Goal: Task Accomplishment & Management: Manage account settings

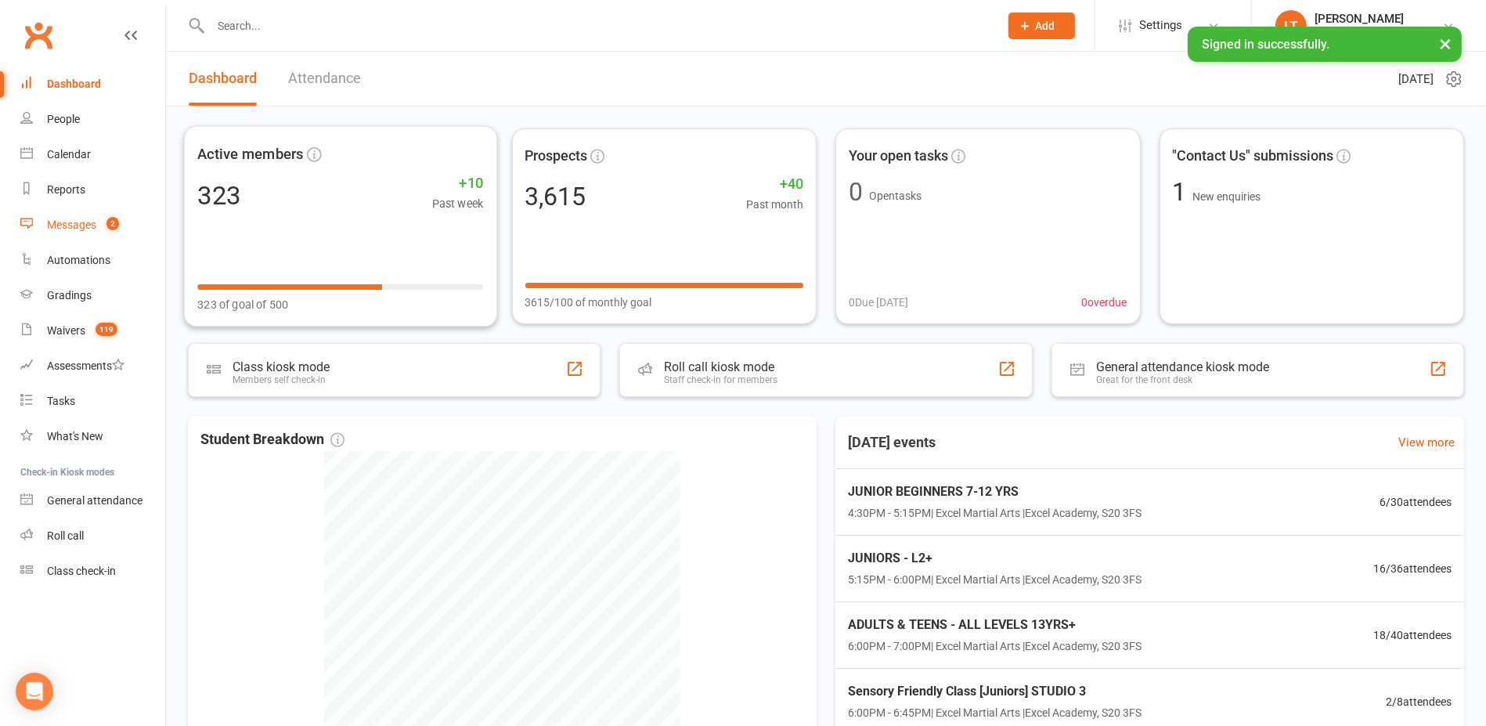
click at [97, 219] on link "Messages 2" at bounding box center [92, 225] width 145 height 35
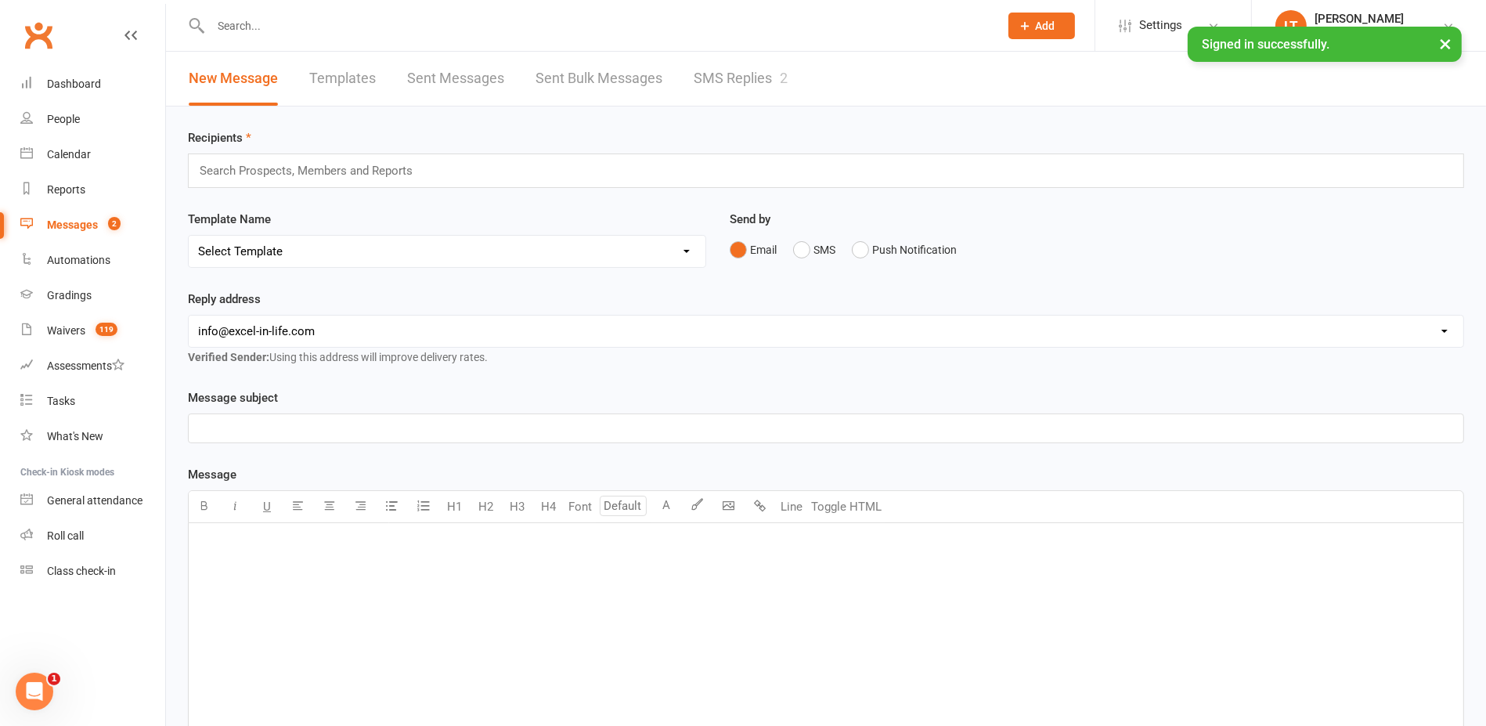
click at [778, 64] on link "SMS Replies 2" at bounding box center [741, 79] width 94 height 54
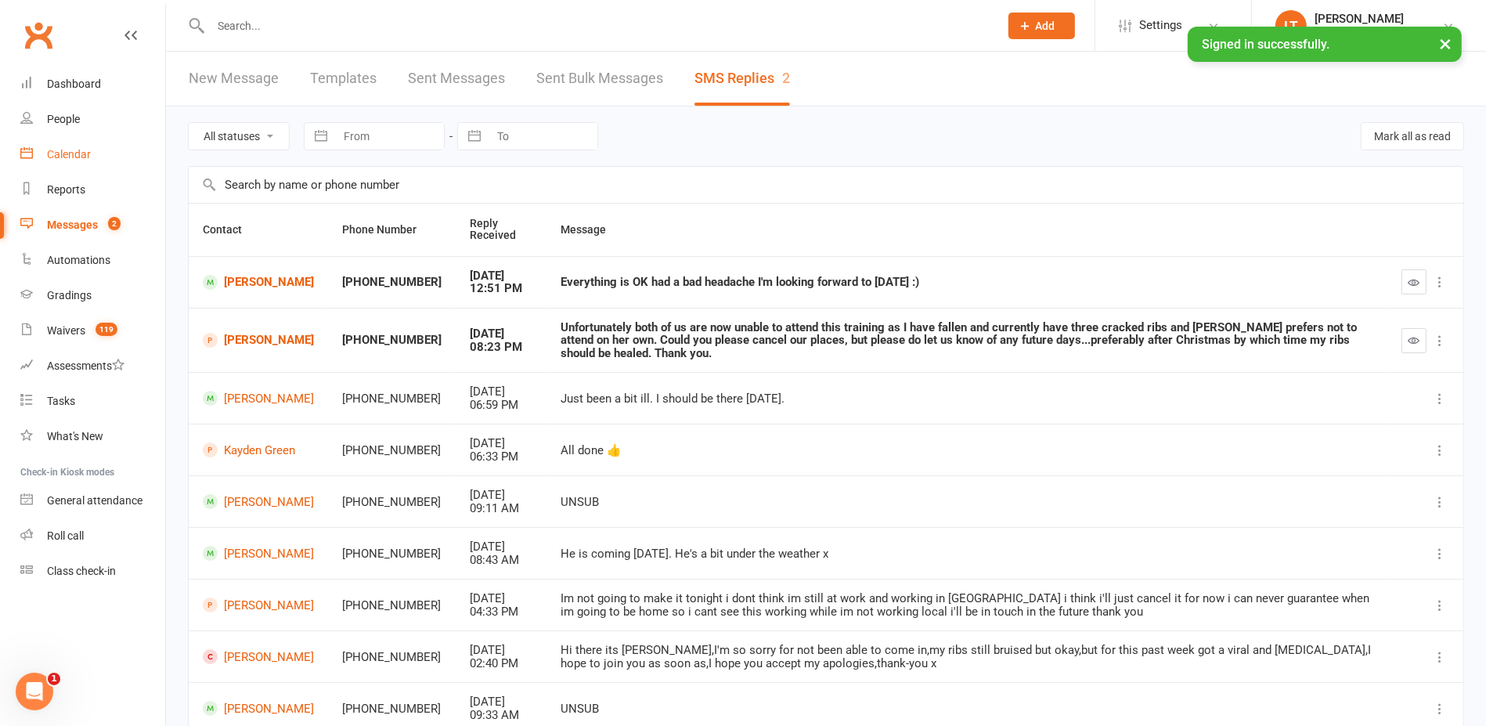
click at [97, 160] on link "Calendar" at bounding box center [92, 154] width 145 height 35
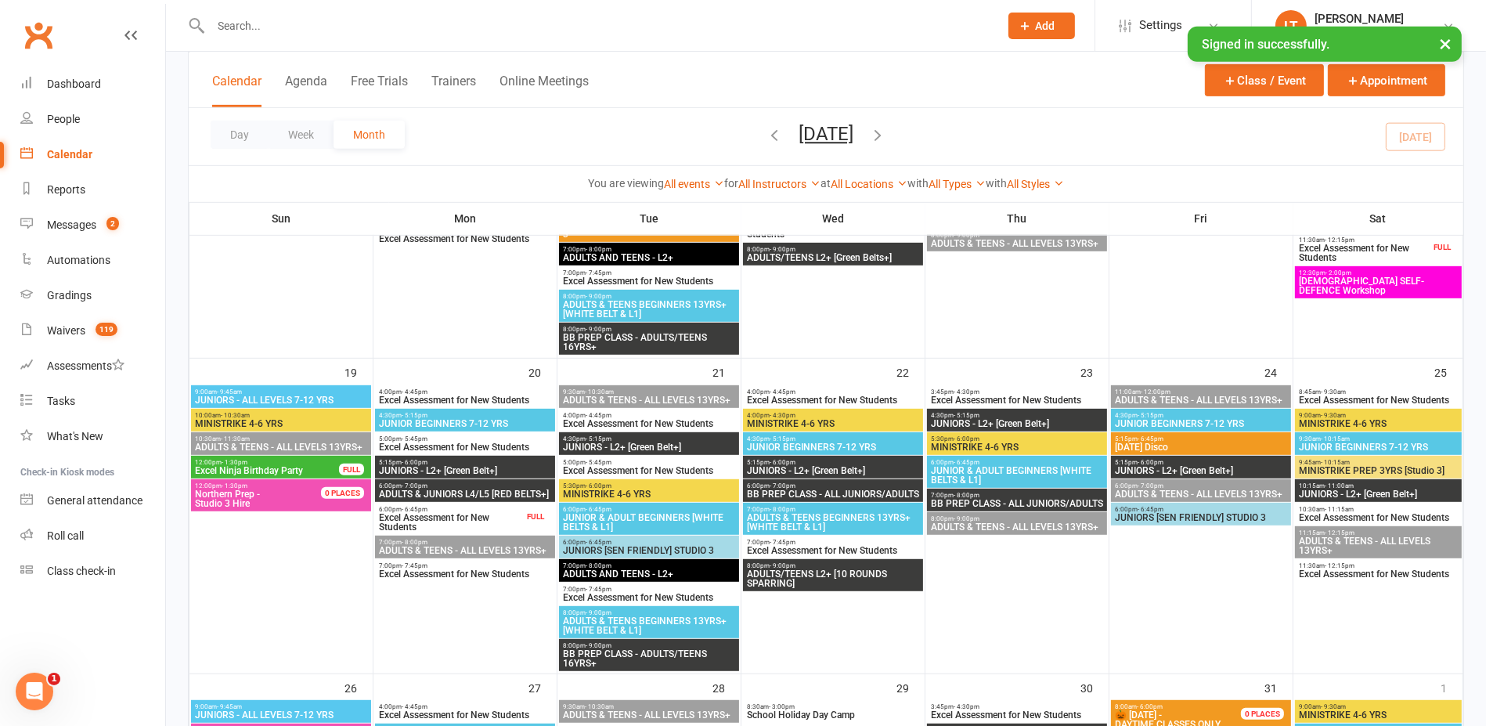
scroll to position [881, 0]
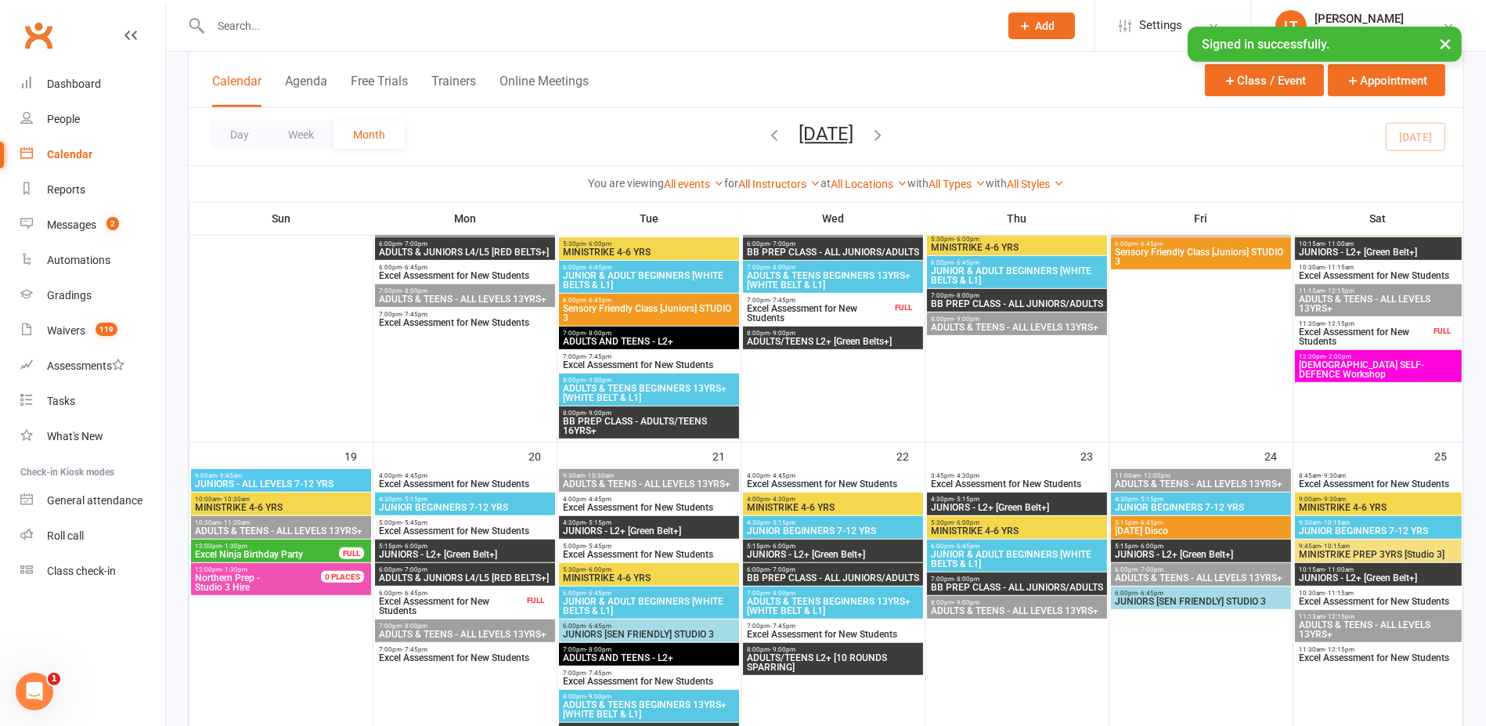
click at [1400, 362] on span "[DEMOGRAPHIC_DATA] SELF-DEFENCE Workshop" at bounding box center [1378, 369] width 161 height 19
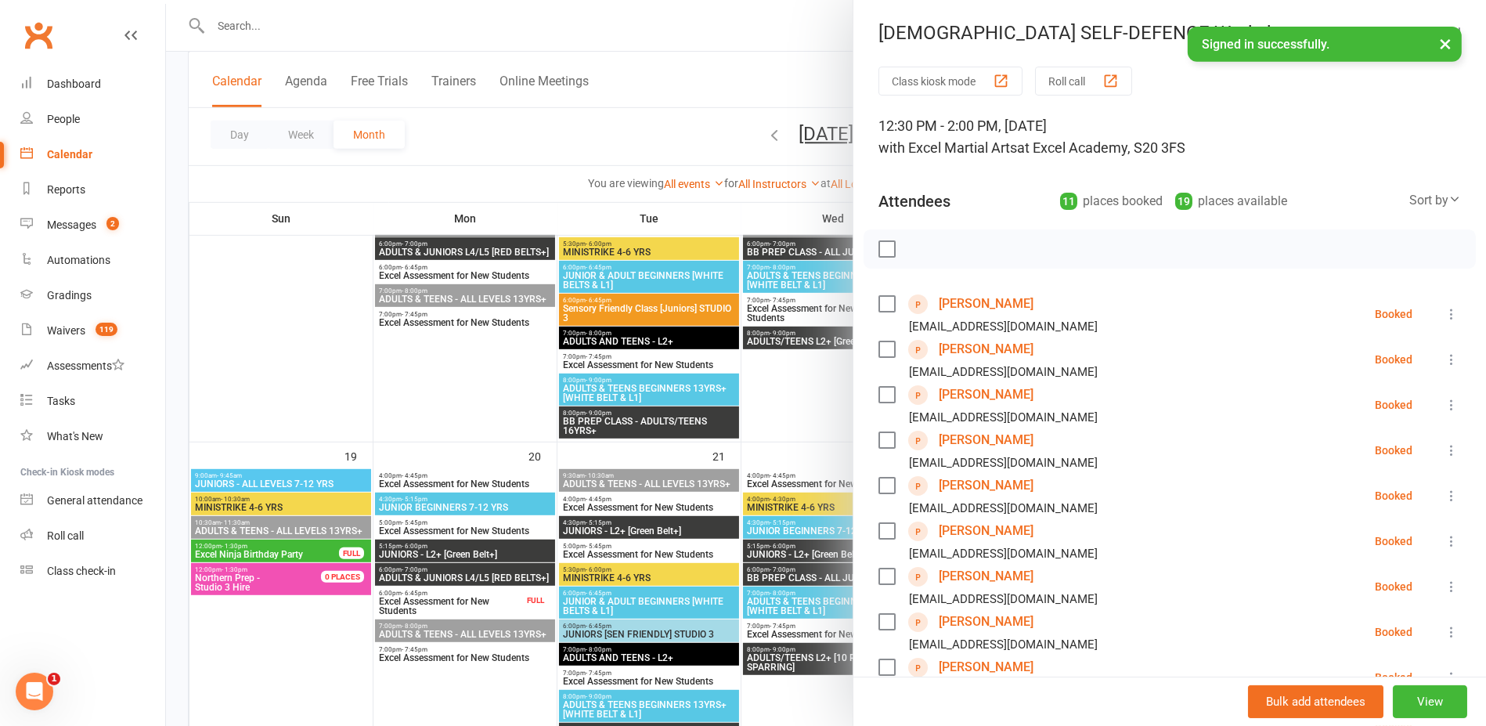
click at [1444, 405] on icon at bounding box center [1452, 405] width 16 height 16
click at [1380, 471] on link "Remove" at bounding box center [1382, 466] width 155 height 31
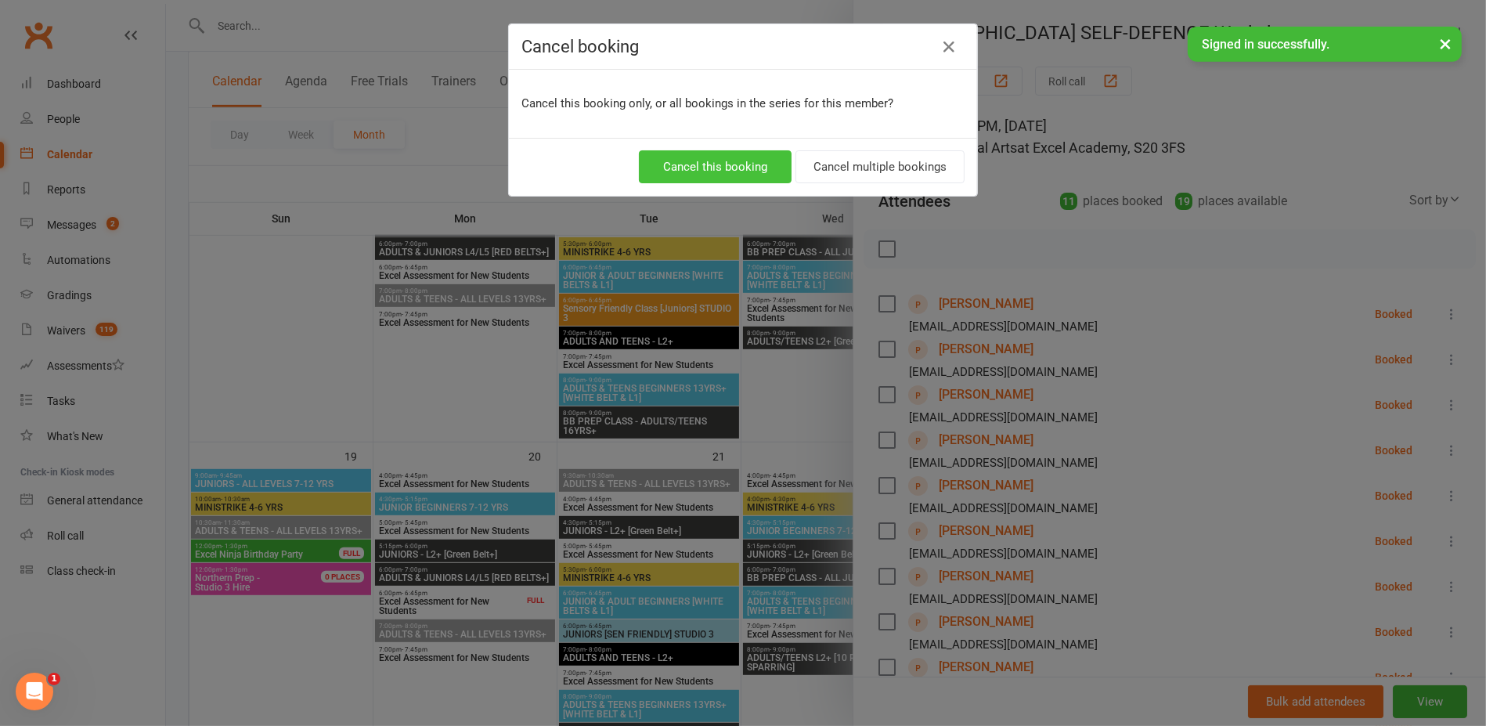
click at [709, 164] on button "Cancel this booking" at bounding box center [715, 166] width 153 height 33
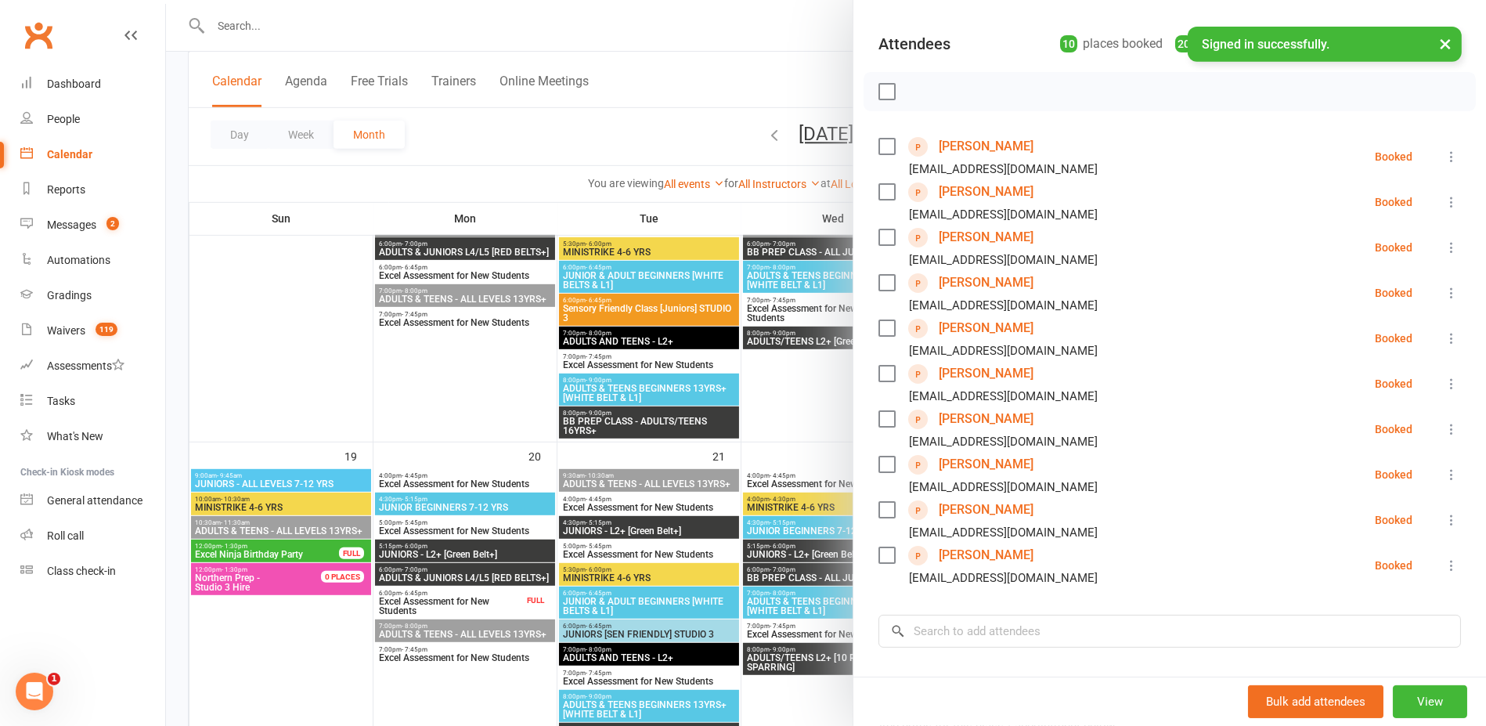
scroll to position [196, 0]
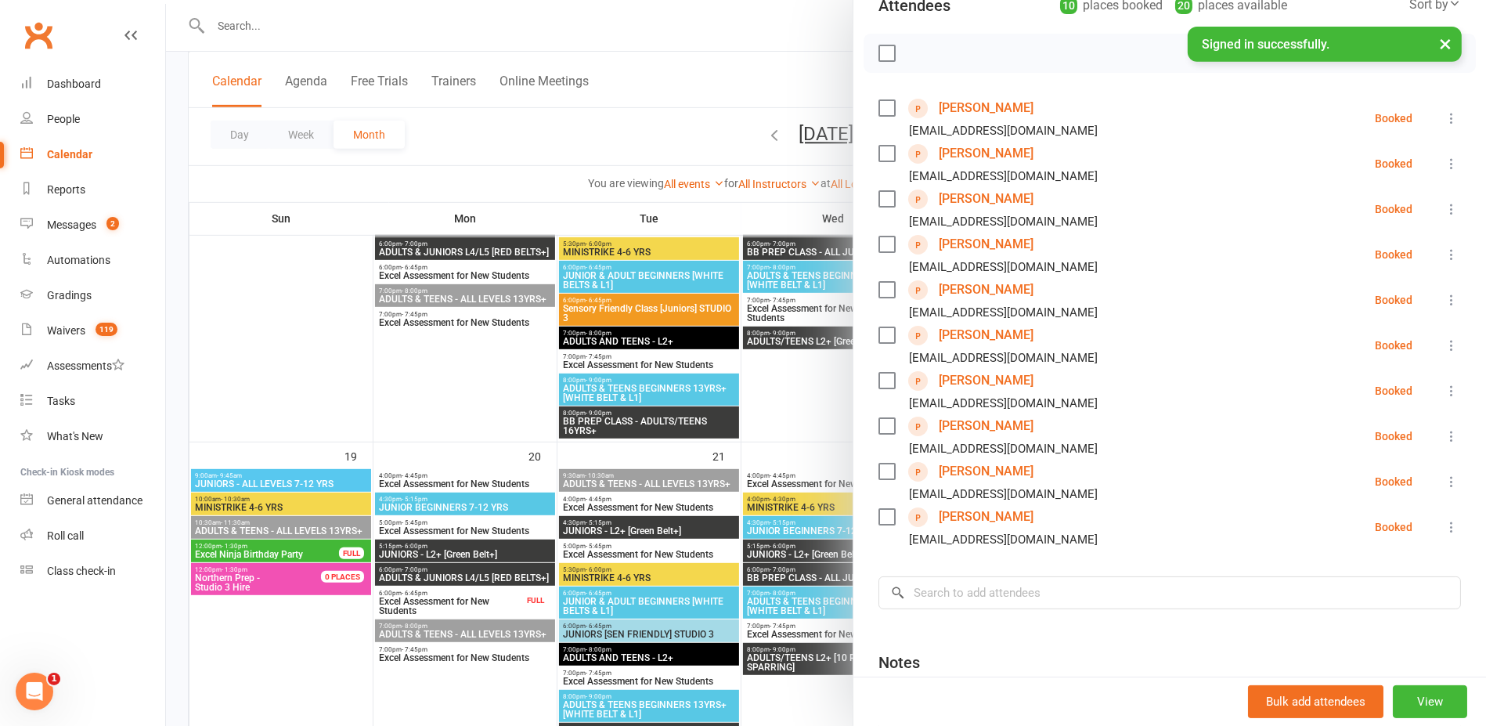
click at [1444, 390] on icon at bounding box center [1452, 391] width 16 height 16
click at [1344, 449] on link "Remove" at bounding box center [1382, 452] width 155 height 31
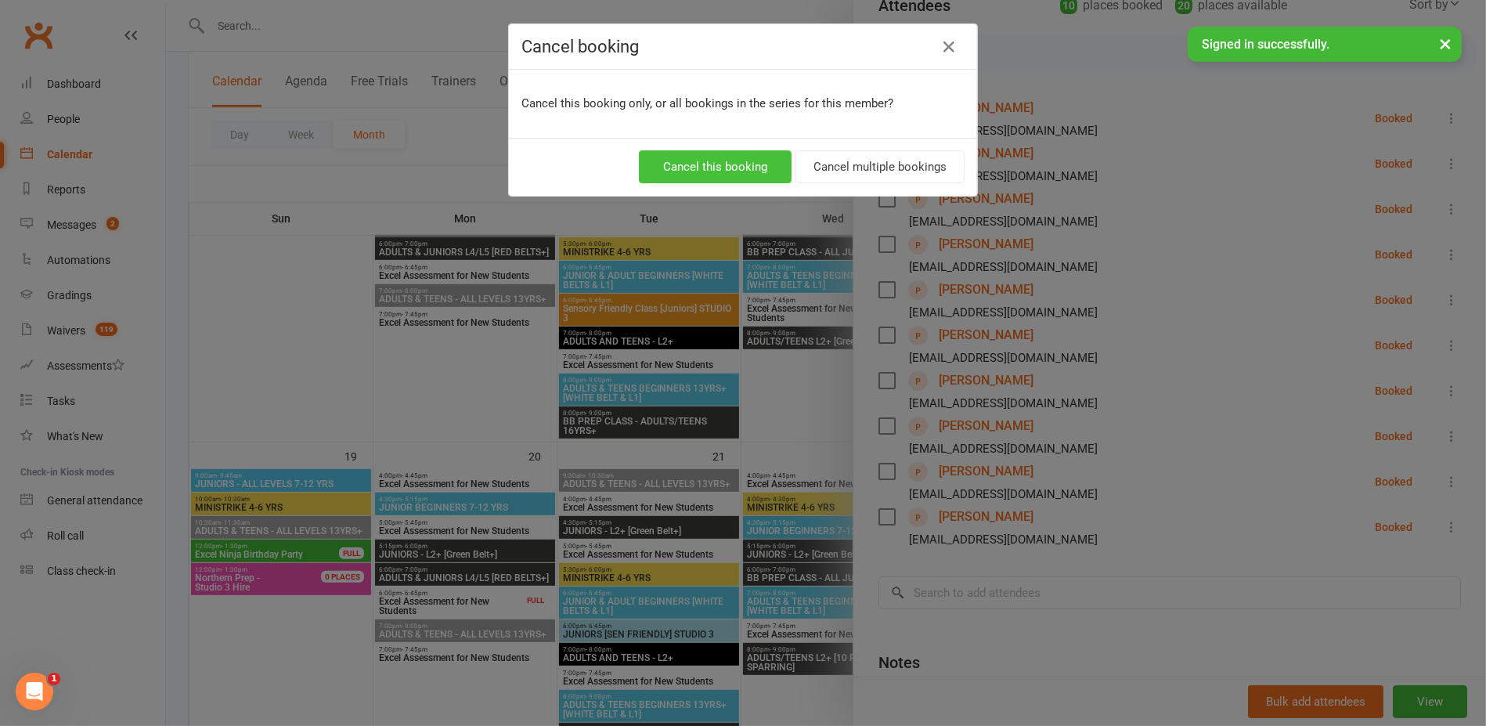
click at [732, 150] on button "Cancel this booking" at bounding box center [715, 166] width 153 height 33
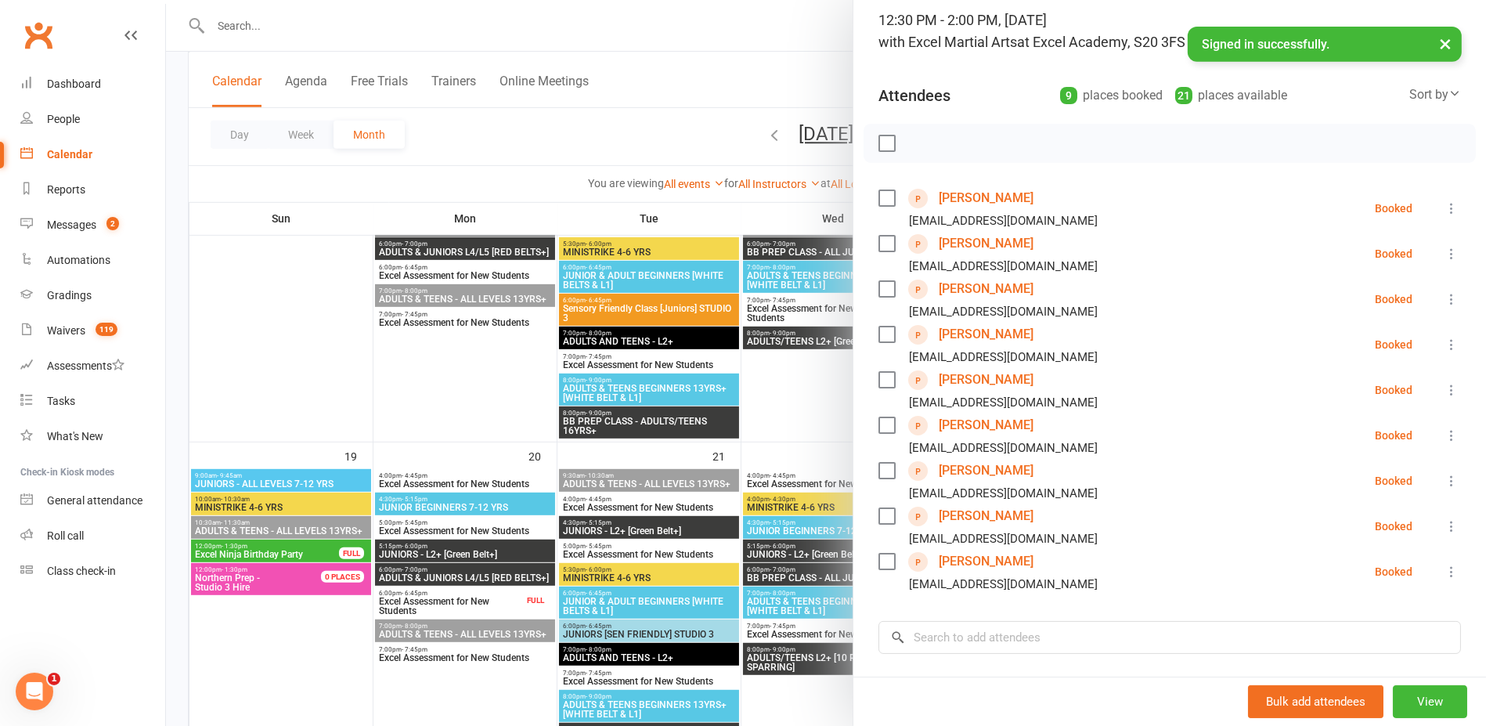
scroll to position [0, 0]
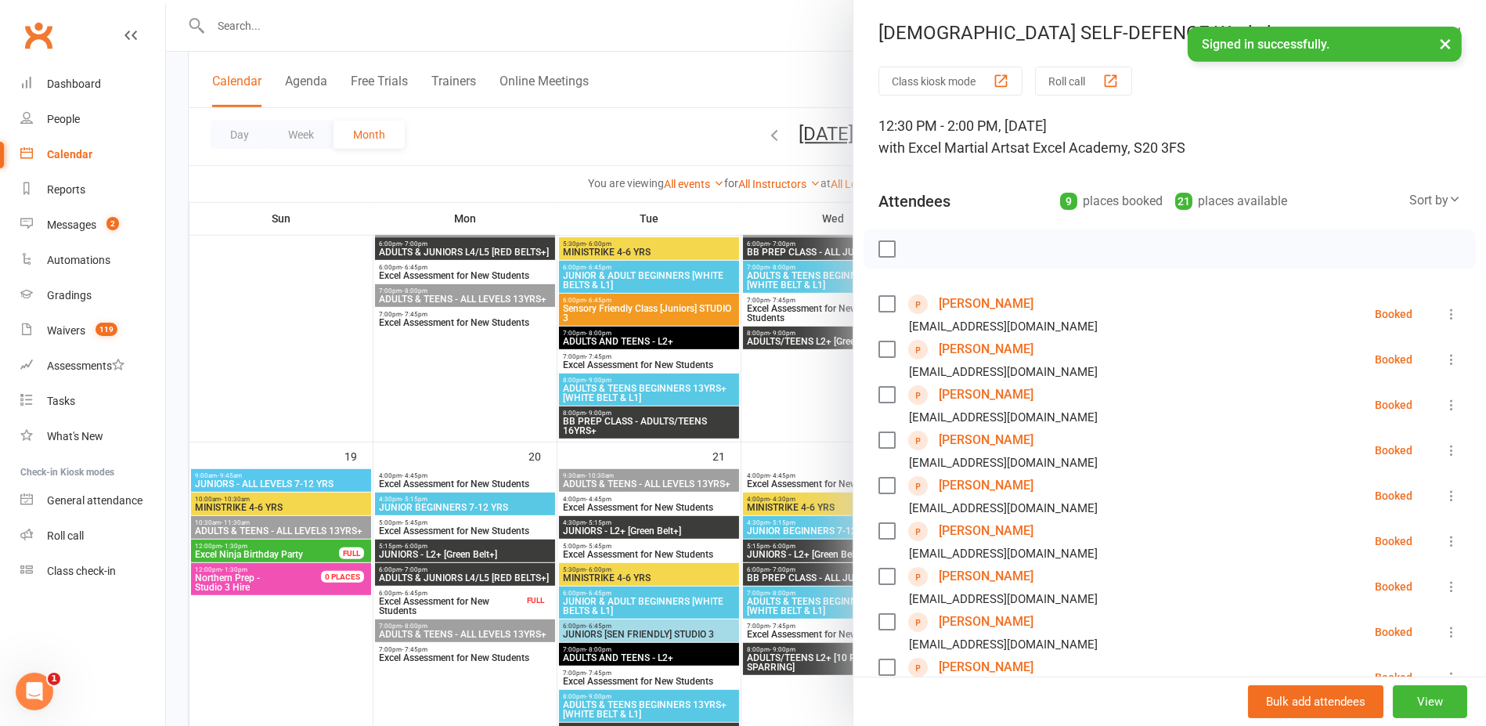
click at [728, 74] on div at bounding box center [826, 363] width 1320 height 726
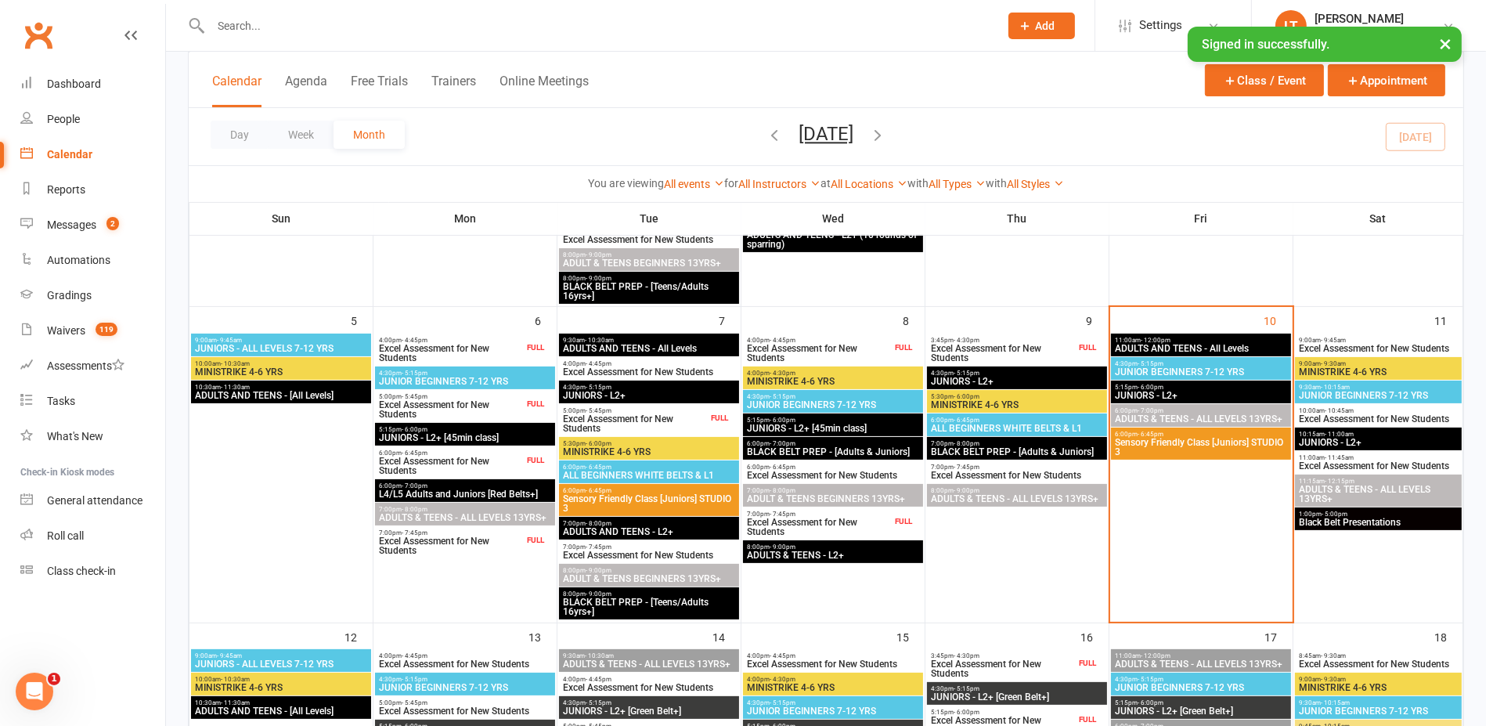
scroll to position [392, 0]
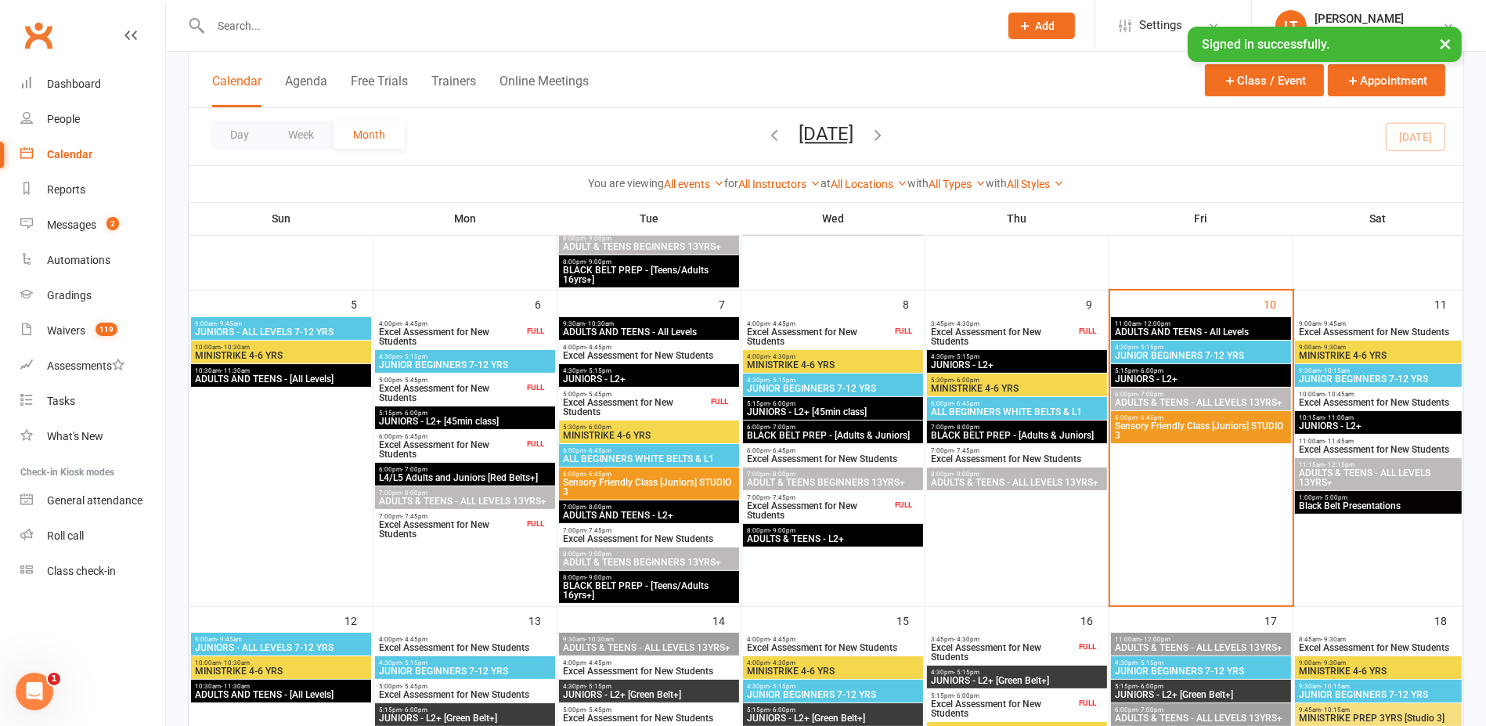
click at [1029, 343] on span "Excel Assessment for New Students" at bounding box center [1003, 336] width 146 height 19
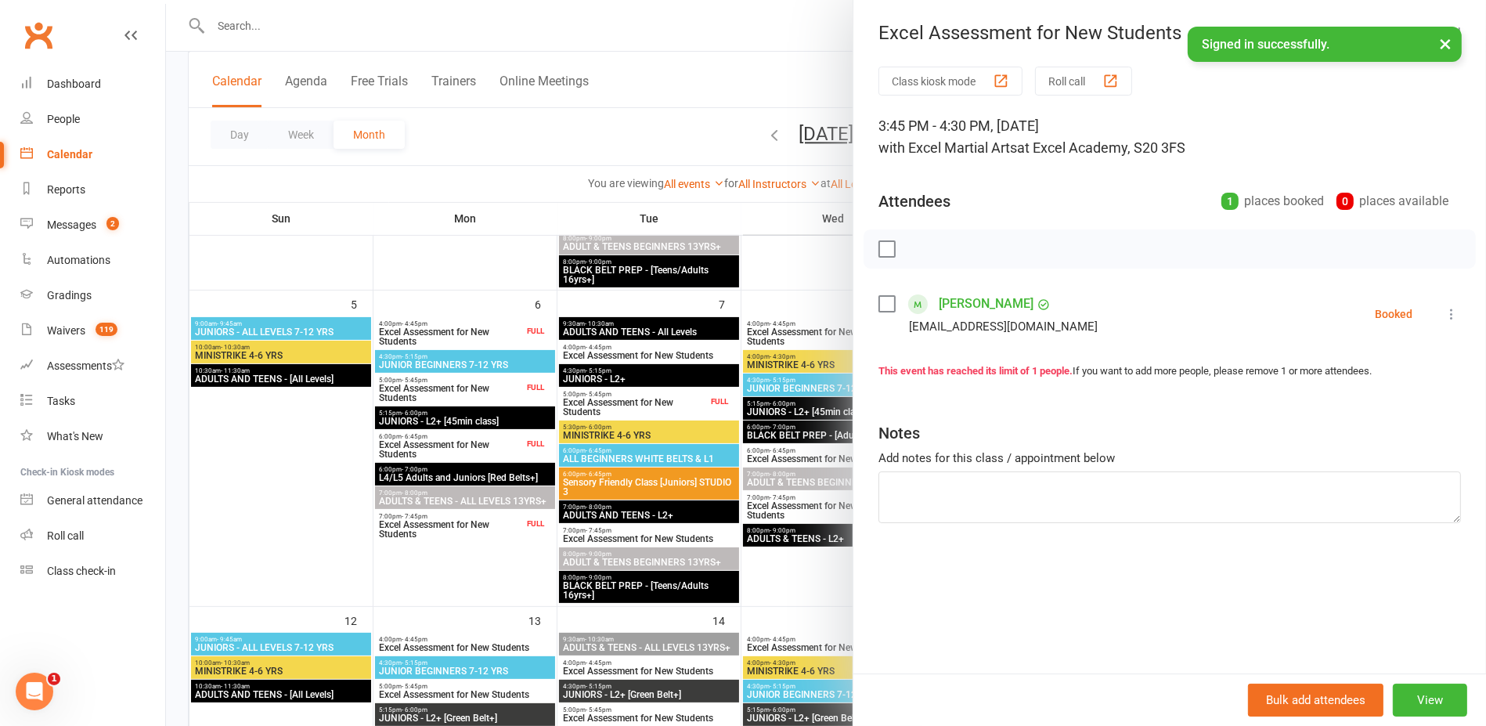
drag, startPoint x: 840, startPoint y: 272, endPoint x: 851, endPoint y: 258, distance: 17.9
click at [839, 272] on div at bounding box center [826, 363] width 1320 height 726
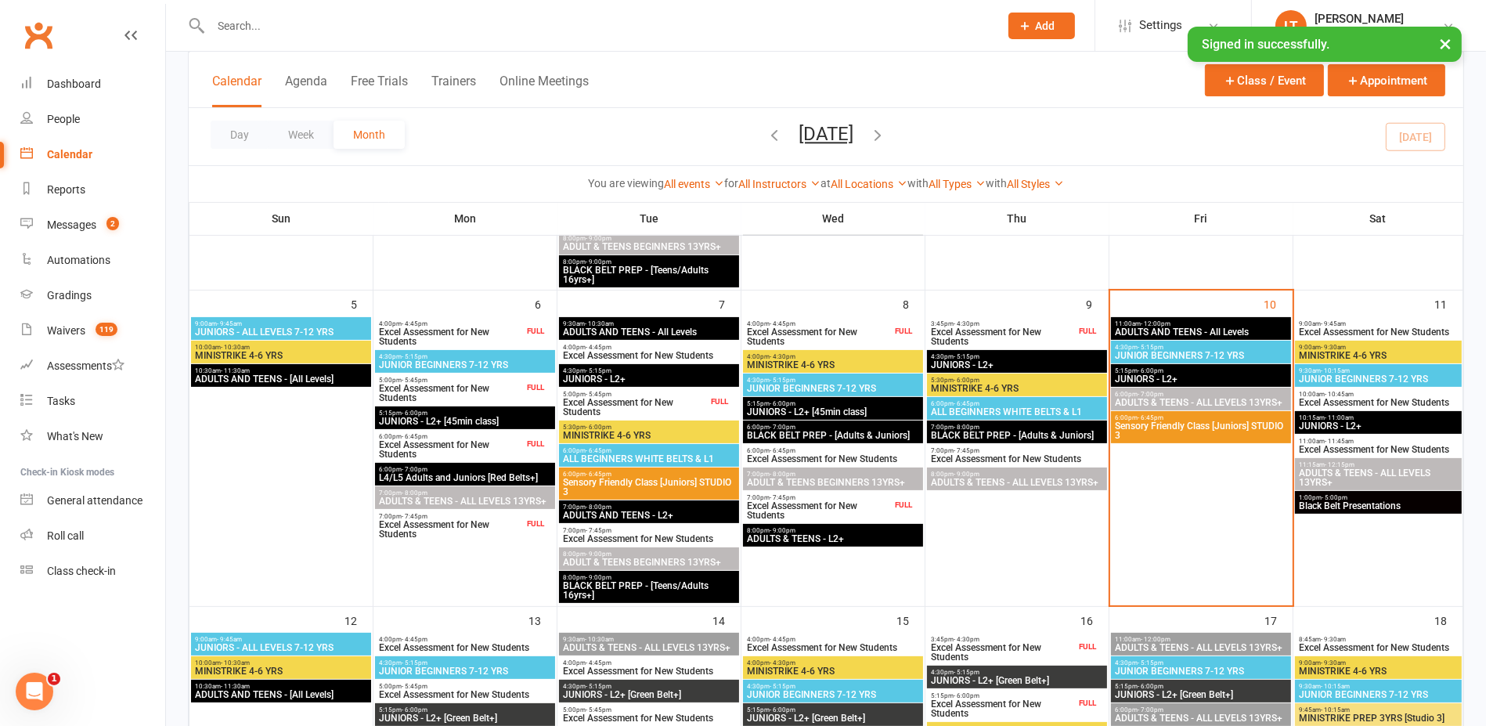
click at [862, 341] on span "Excel Assessment for New Students" at bounding box center [819, 336] width 146 height 19
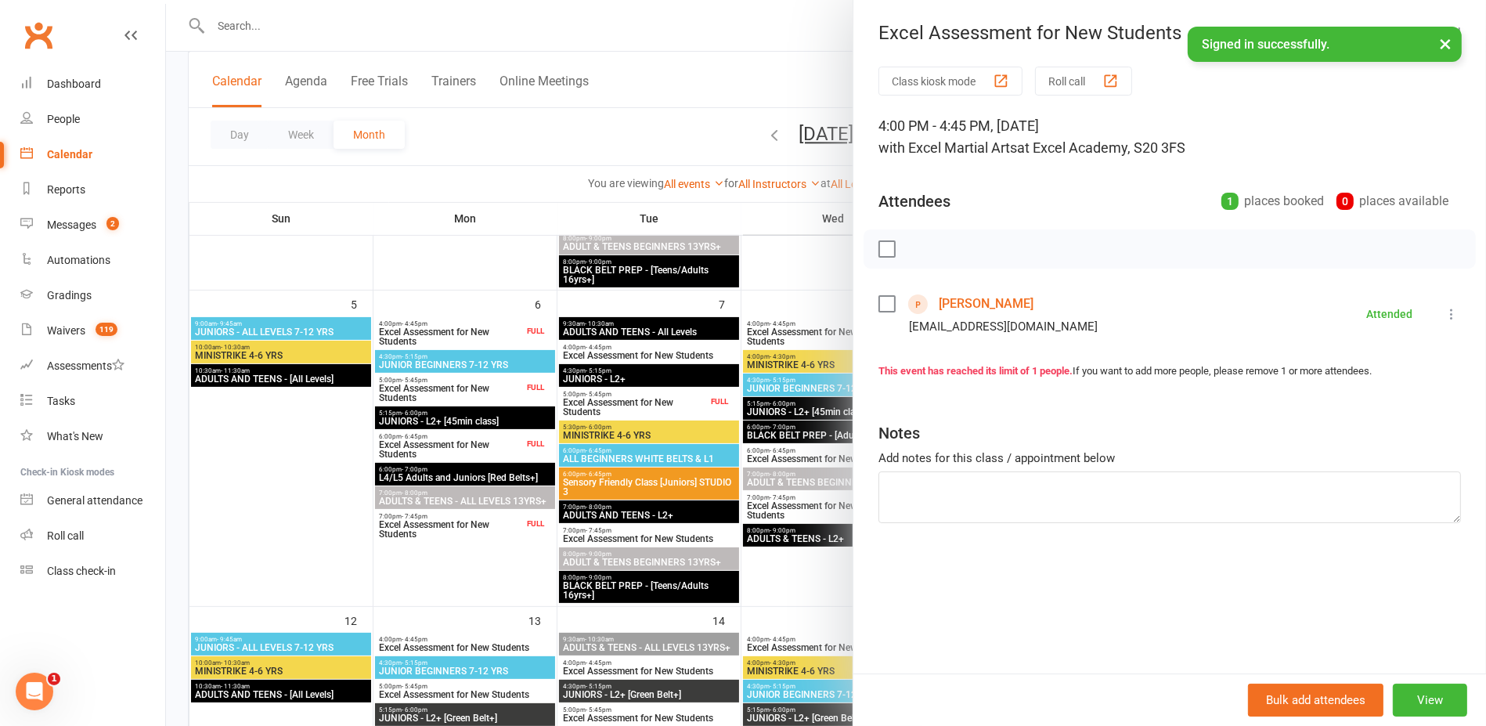
click at [781, 263] on div at bounding box center [826, 363] width 1320 height 726
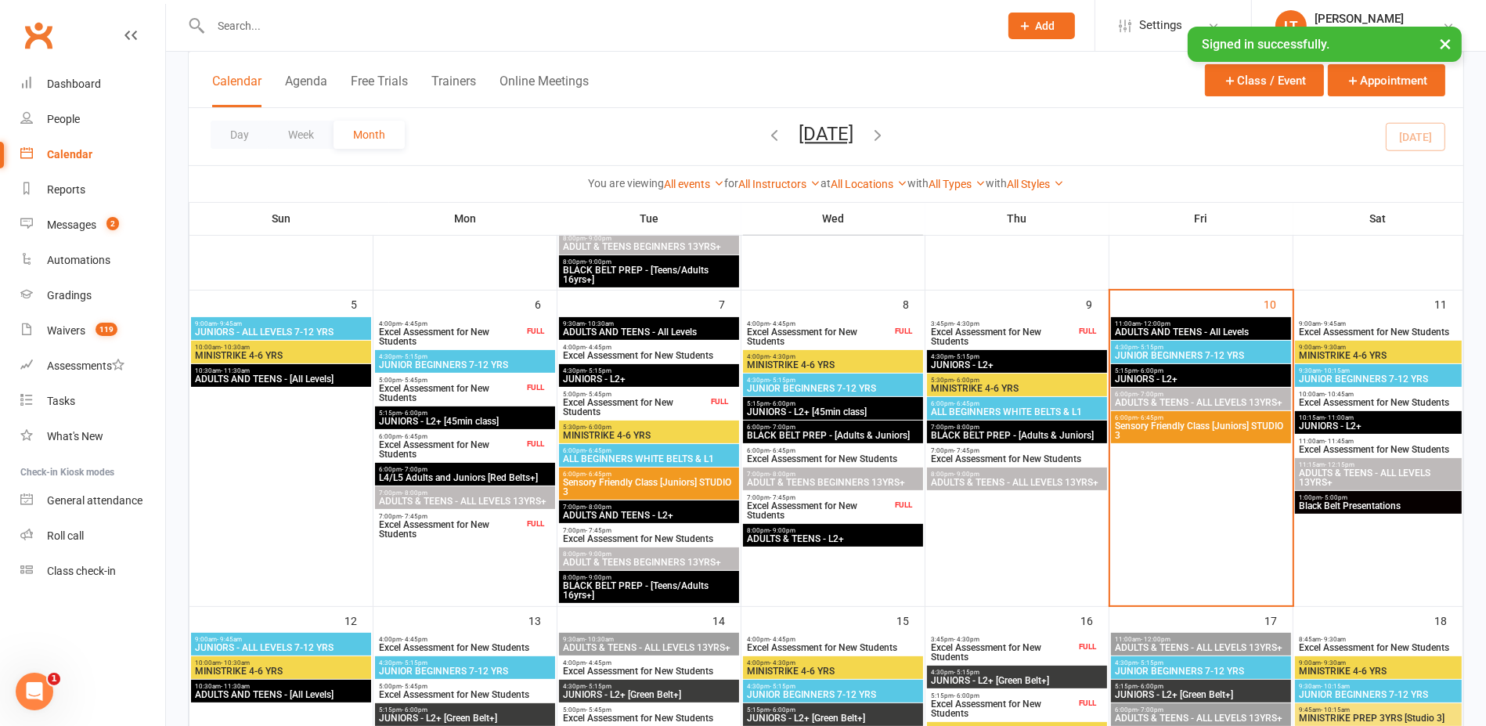
click at [833, 498] on span "7:00pm - 7:45pm" at bounding box center [819, 497] width 146 height 7
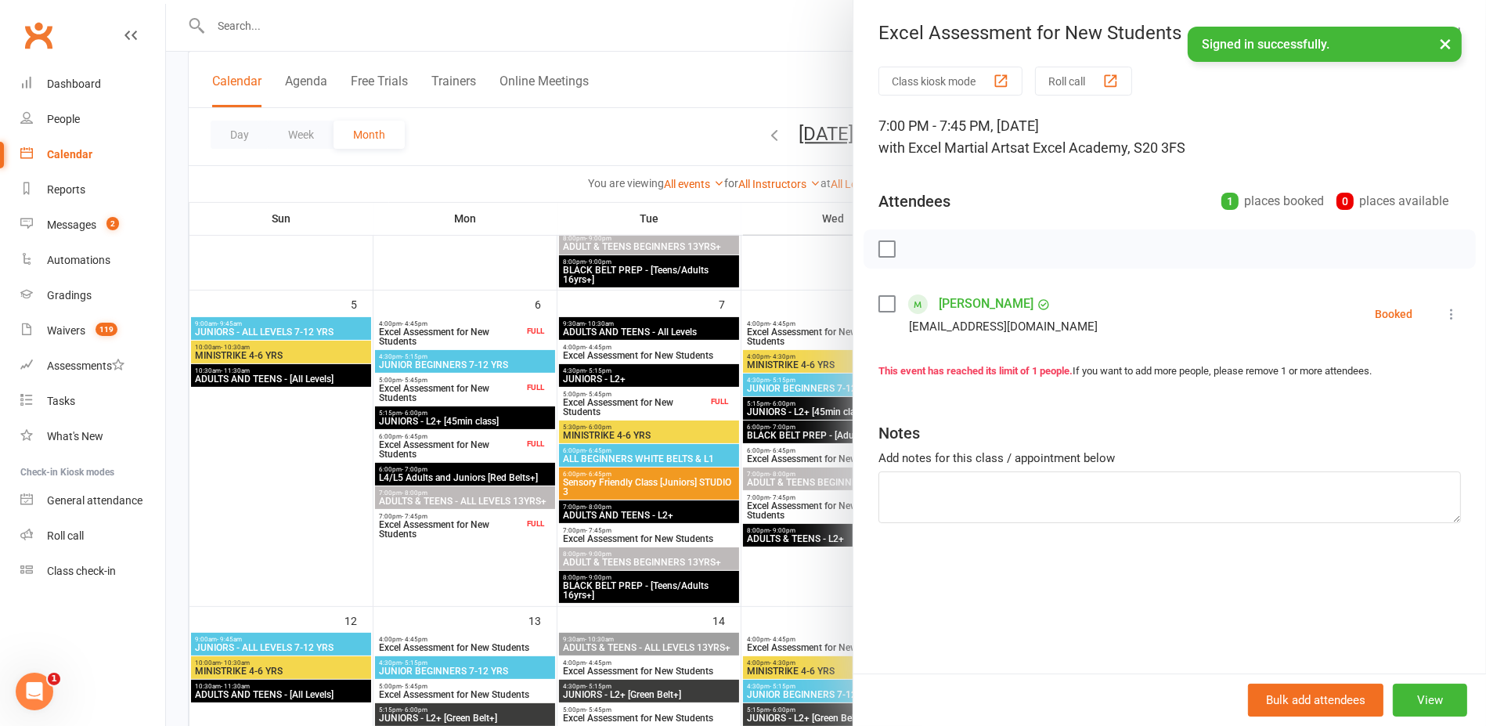
click at [834, 19] on div at bounding box center [826, 363] width 1320 height 726
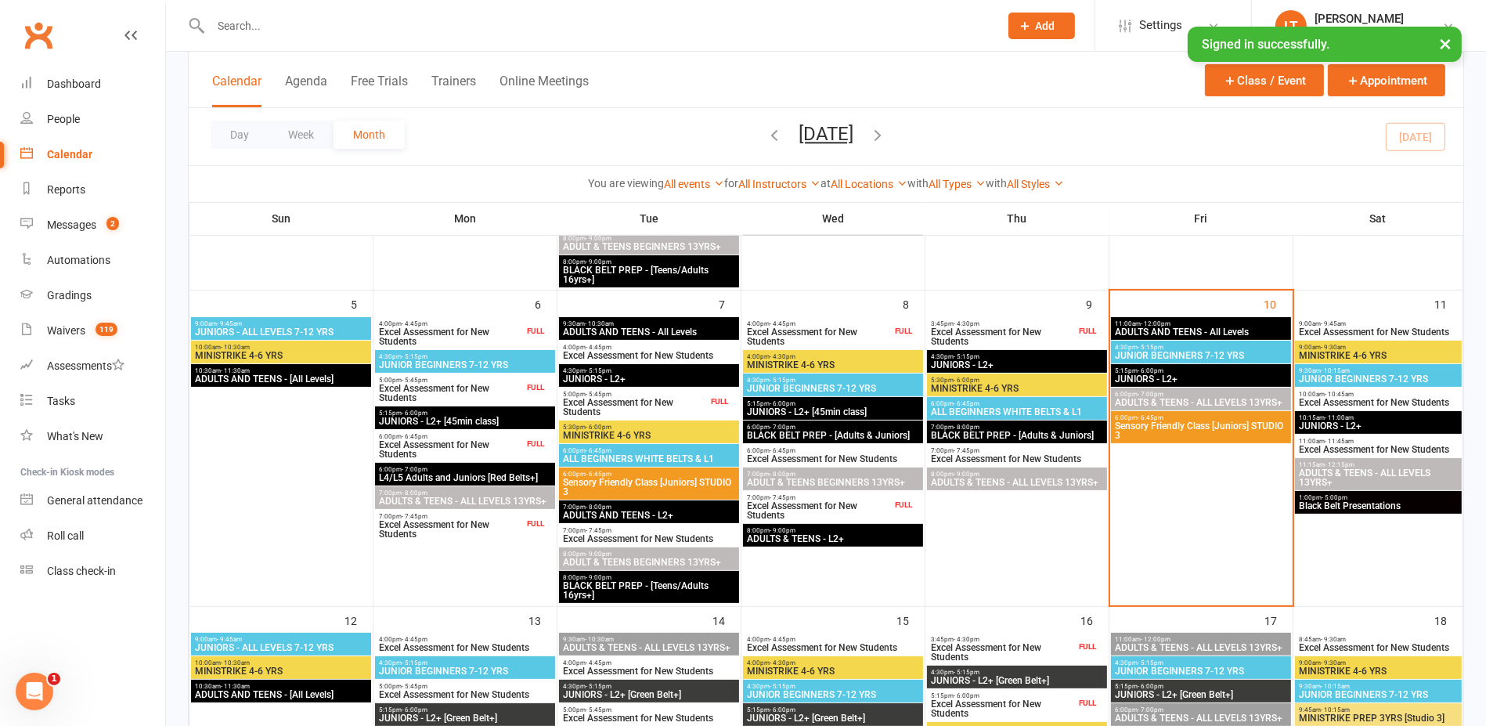
click at [1364, 327] on span "Excel Assessment for New Students" at bounding box center [1378, 331] width 161 height 9
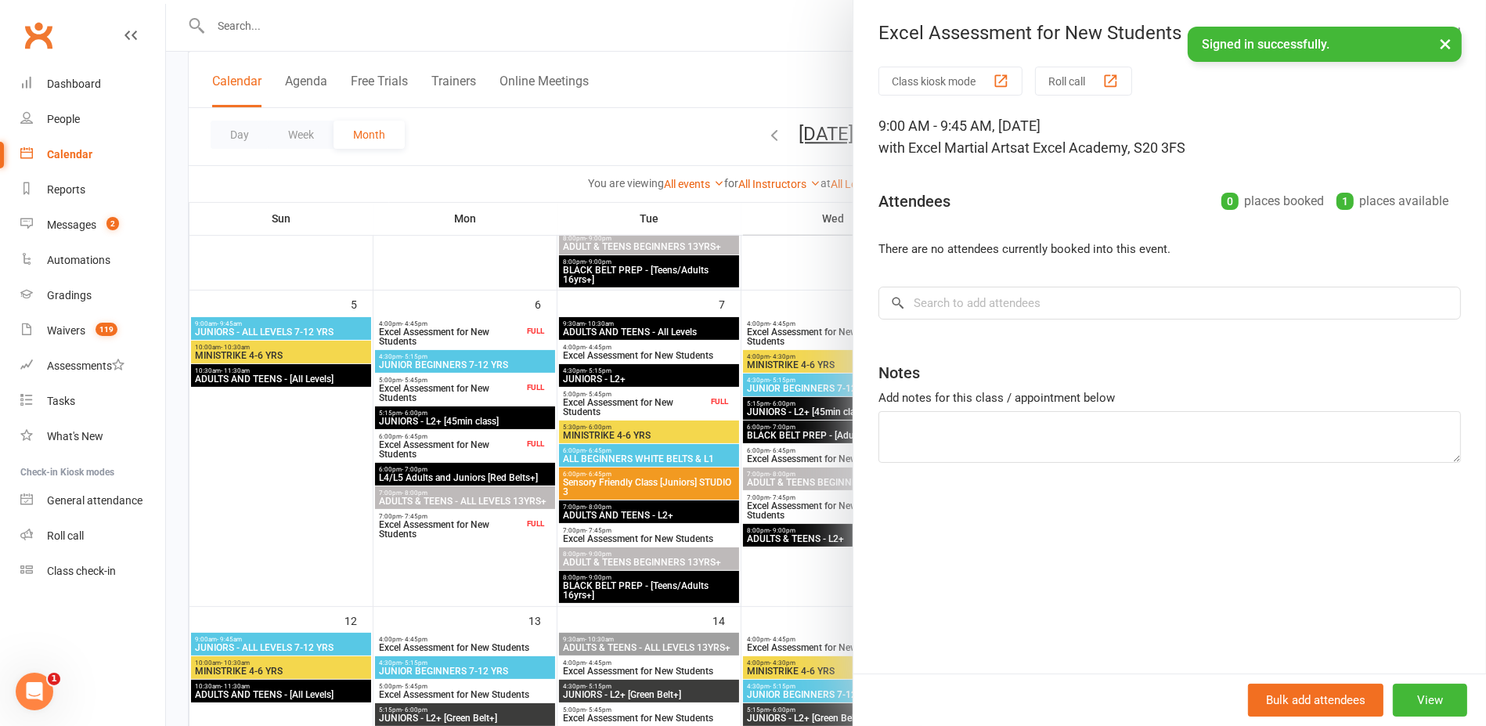
click at [821, 272] on div at bounding box center [826, 363] width 1320 height 726
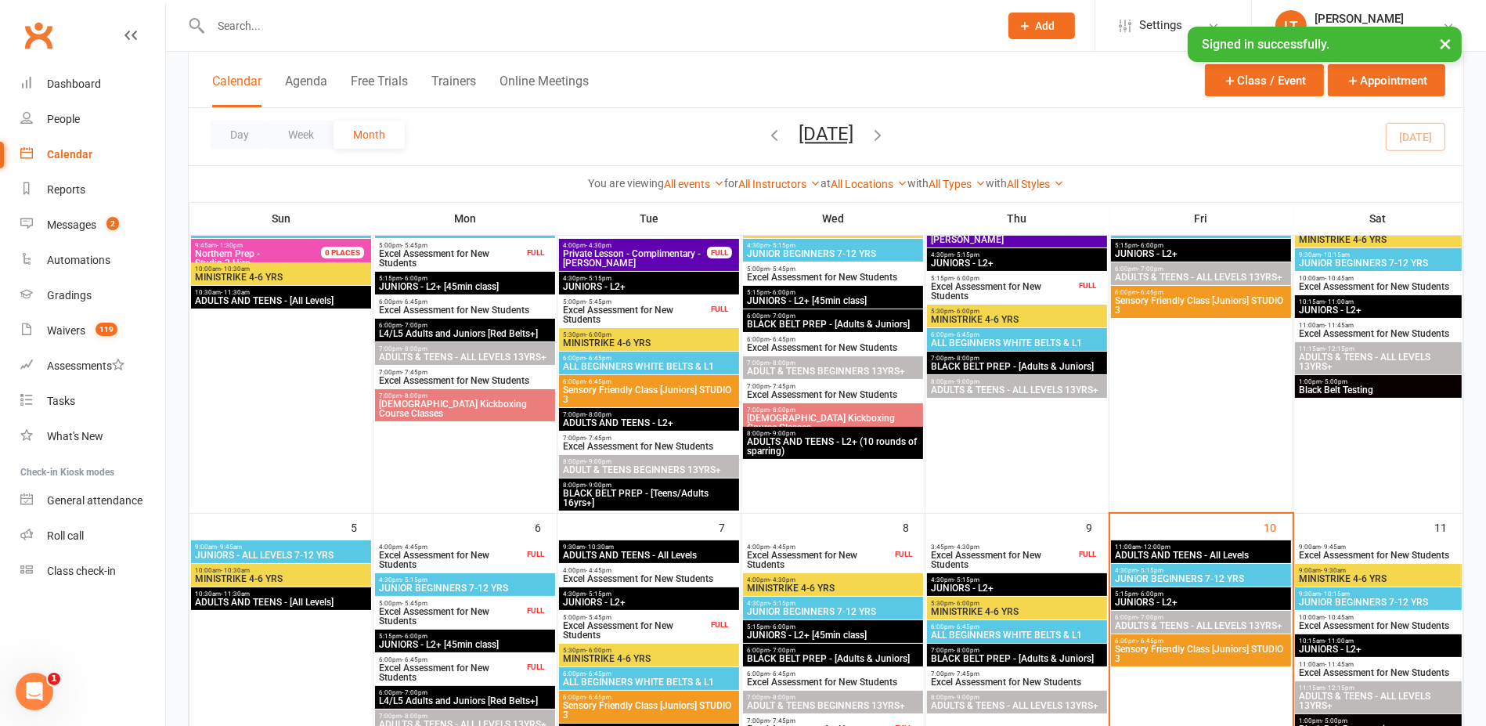
scroll to position [0, 0]
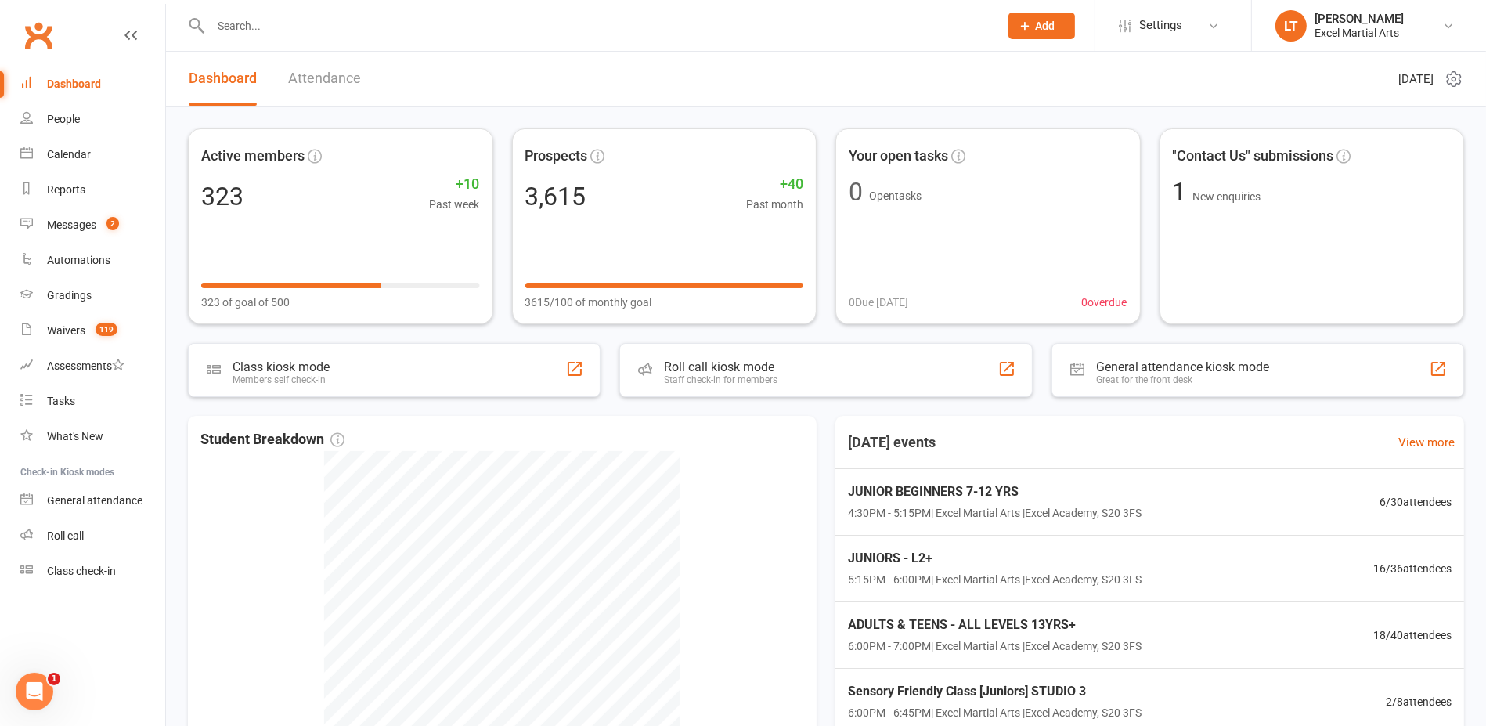
click at [480, 13] on div at bounding box center [588, 25] width 800 height 51
click at [473, 27] on input "text" at bounding box center [597, 26] width 782 height 22
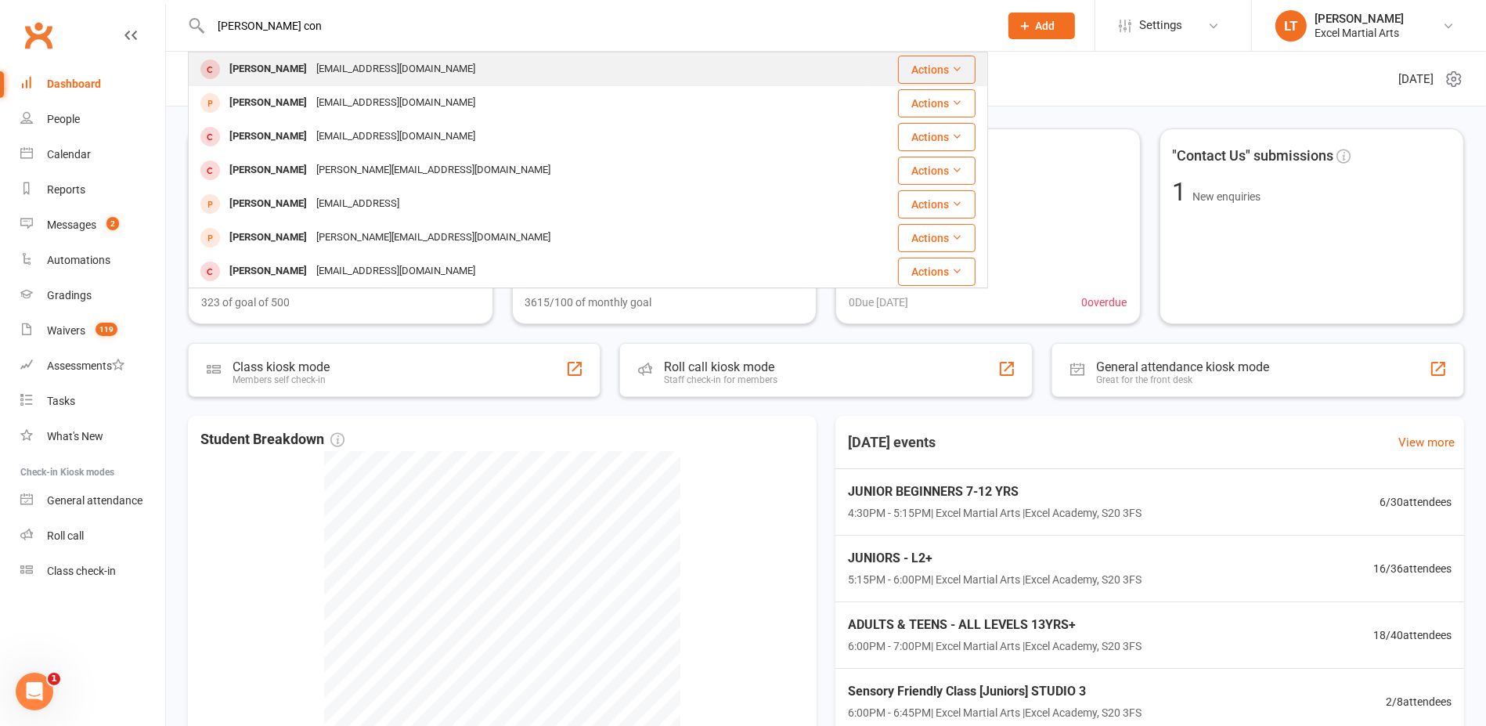
type input "rupert con"
click at [410, 76] on div "conlan86@hotmail.co.uk" at bounding box center [396, 69] width 168 height 23
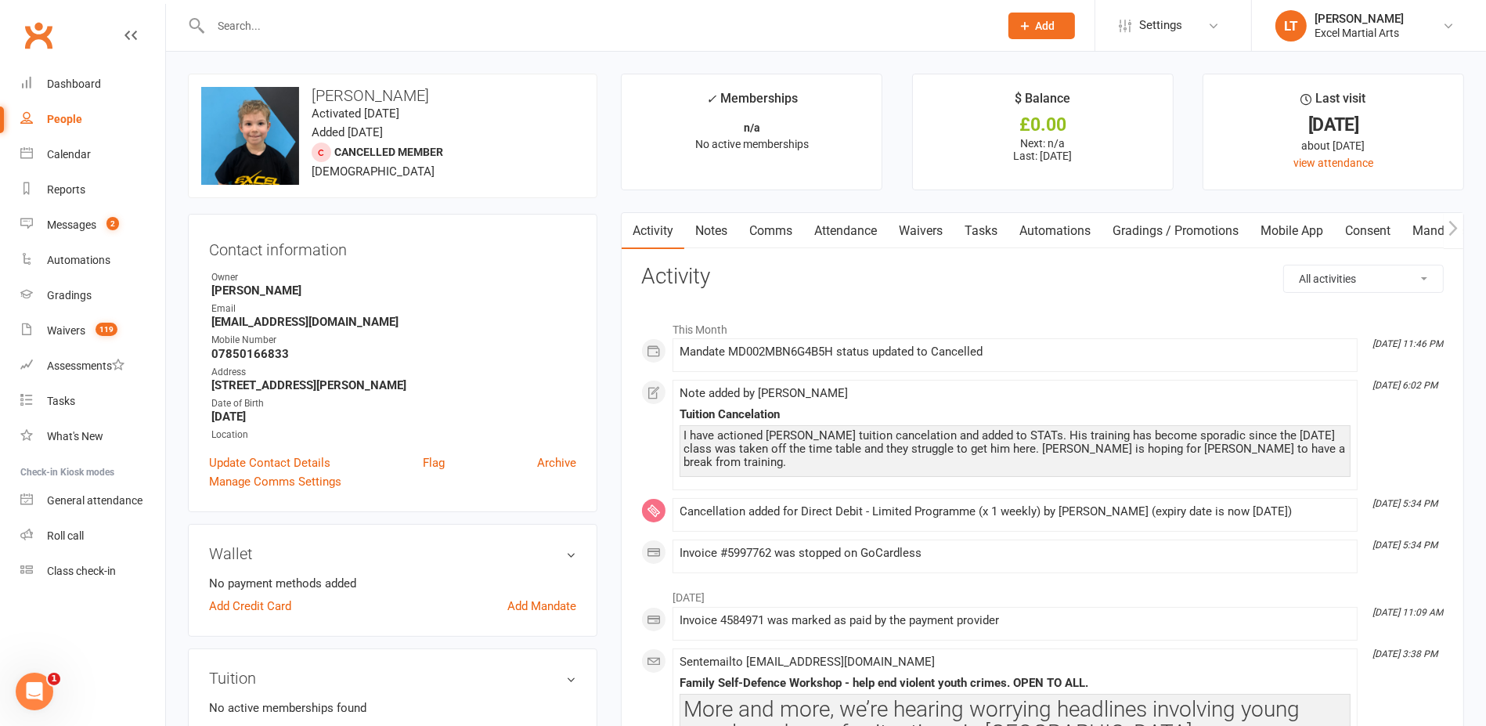
click at [586, 19] on input "text" at bounding box center [597, 26] width 782 height 22
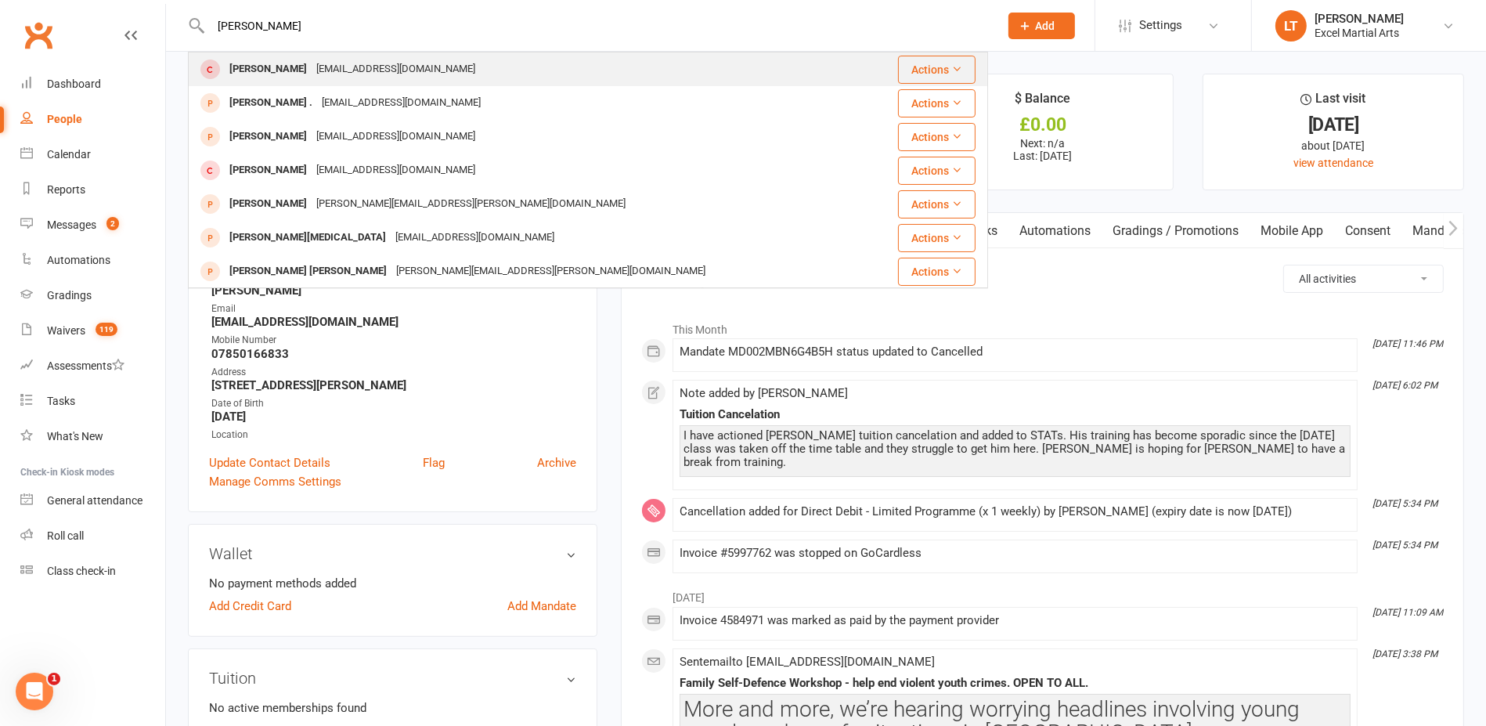
type input "william dore"
click at [312, 75] on div "pauldore21@btinternet.com" at bounding box center [396, 69] width 168 height 23
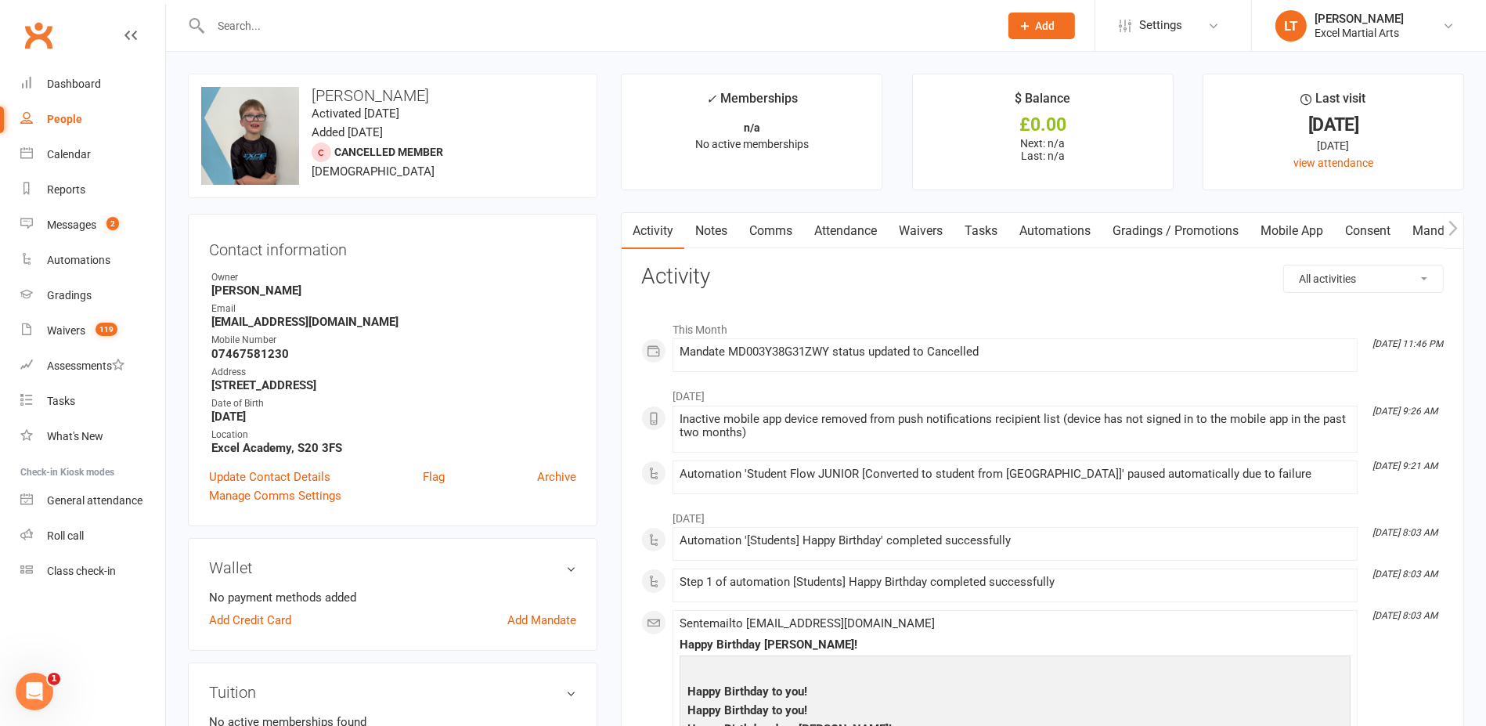
click at [72, 111] on link "People" at bounding box center [92, 119] width 145 height 35
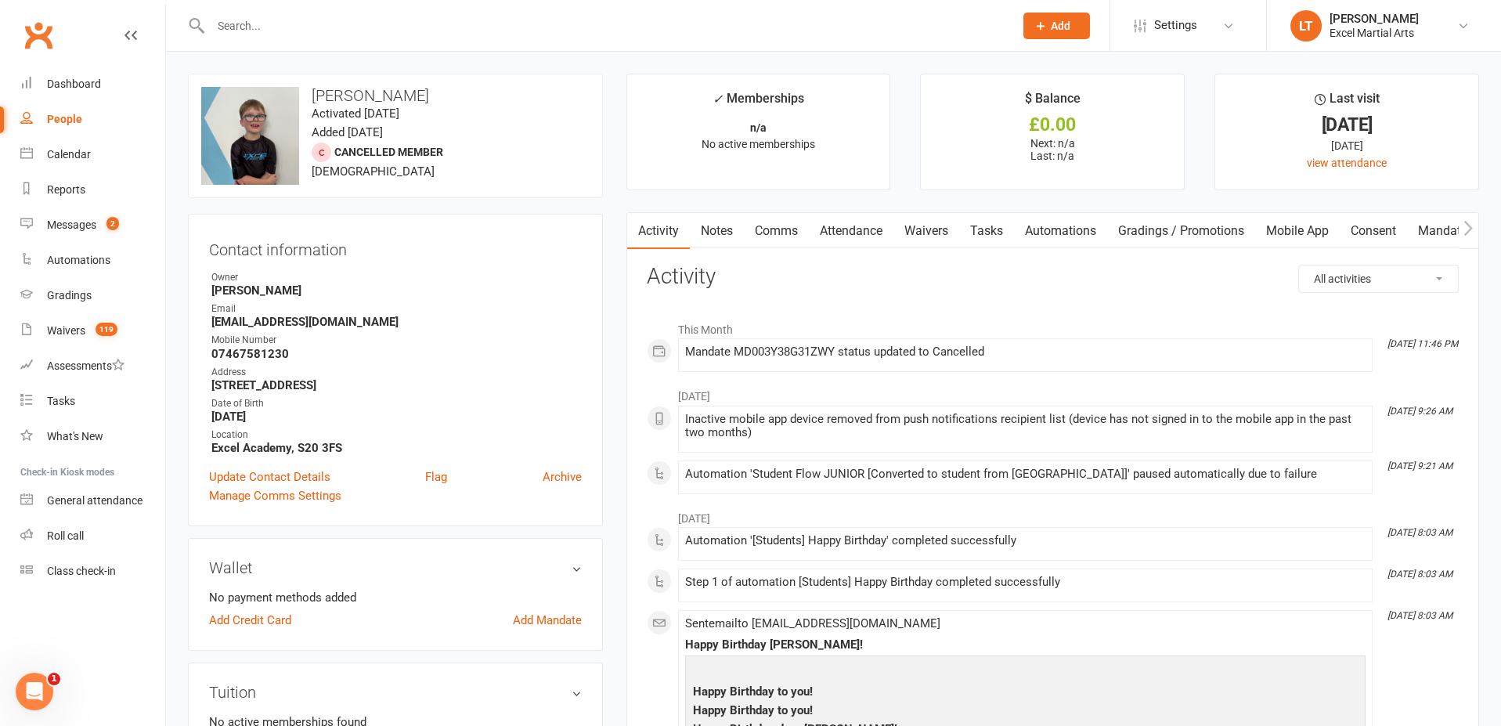
select select "100"
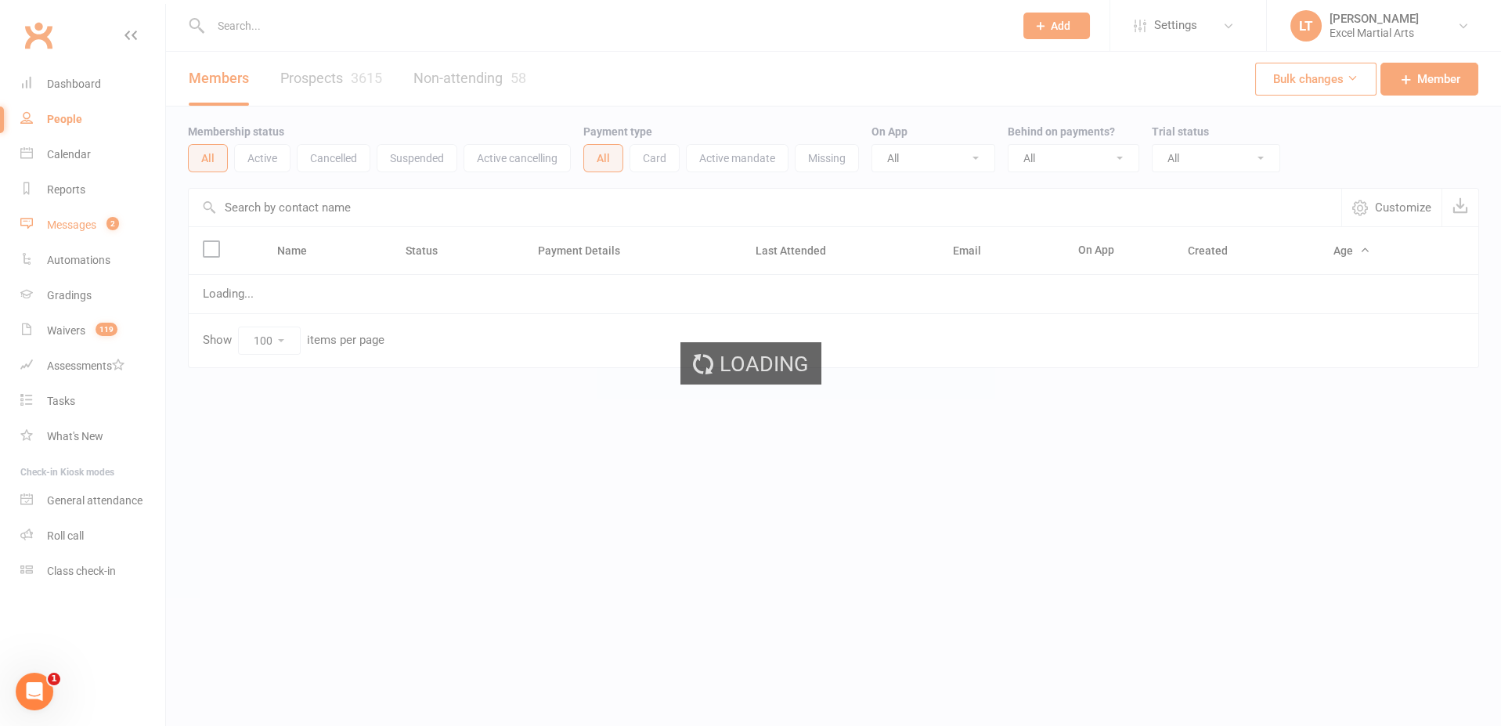
click at [90, 224] on div "Messages" at bounding box center [71, 224] width 49 height 13
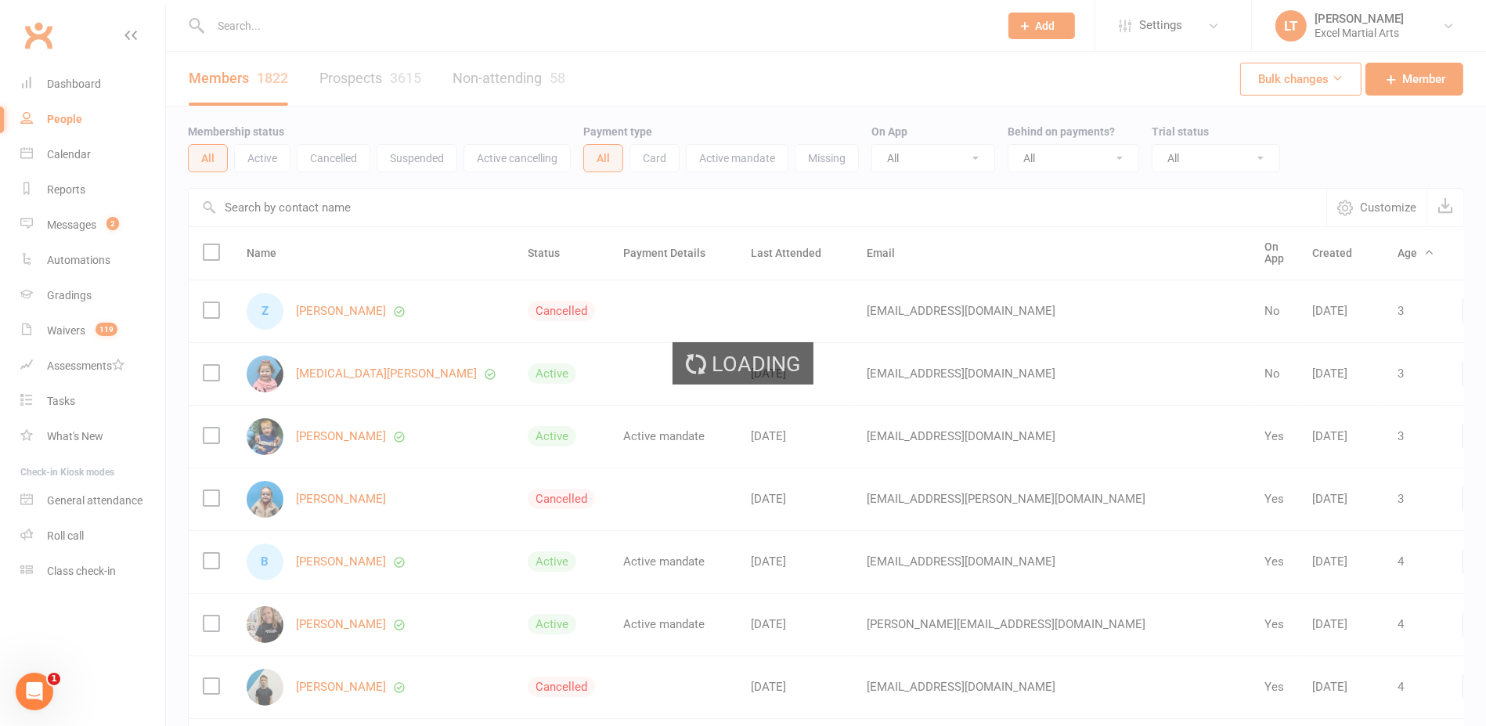
click at [88, 228] on div "Loading" at bounding box center [743, 363] width 1486 height 726
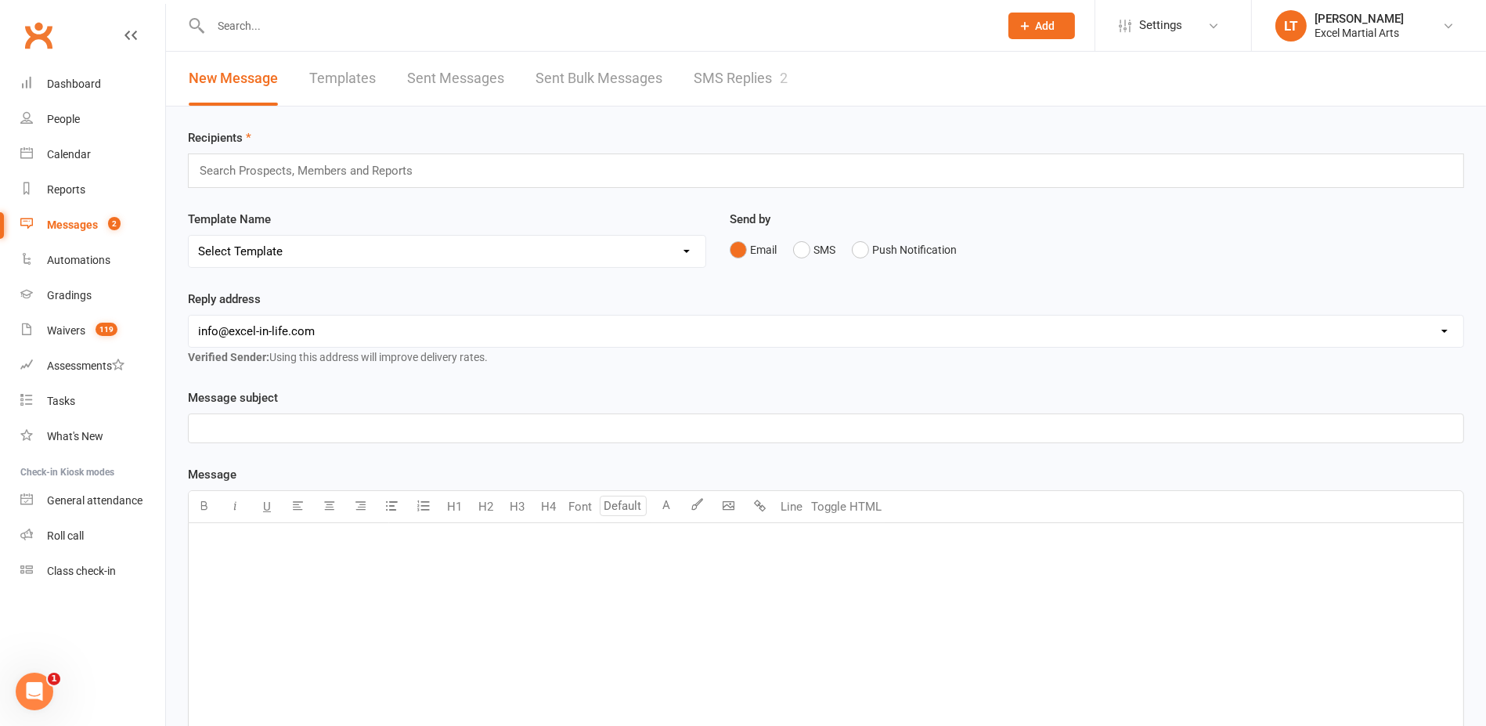
click at [94, 223] on div "Messages" at bounding box center [72, 224] width 51 height 13
click at [736, 87] on link "SMS Replies 2" at bounding box center [741, 79] width 94 height 54
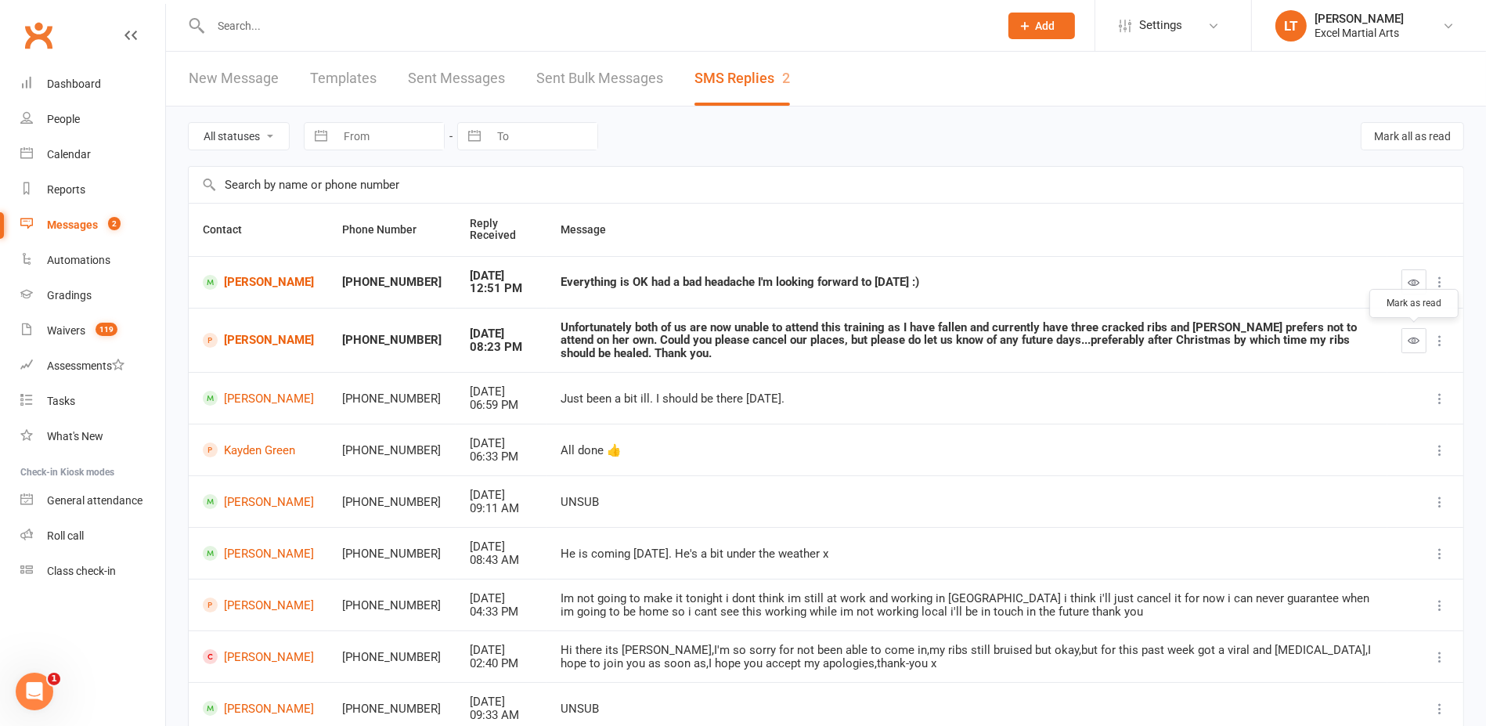
click at [1409, 340] on icon "button" at bounding box center [1415, 340] width 12 height 12
